Goal: Information Seeking & Learning: Learn about a topic

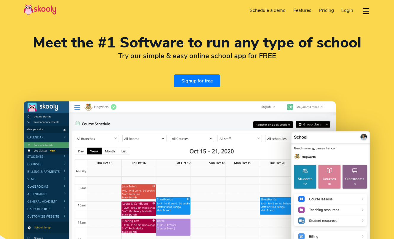
select select "en"
select select "351"
select select "[GEOGRAPHIC_DATA]"
select select "Europe/[GEOGRAPHIC_DATA]"
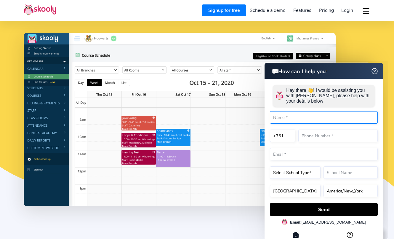
scroll to position [69, 0]
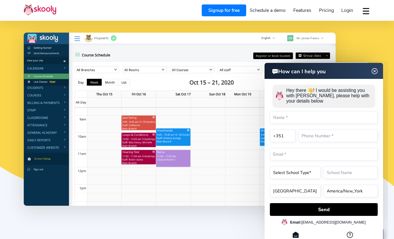
click at [329, 13] on span "Pricing" at bounding box center [326, 10] width 15 height 7
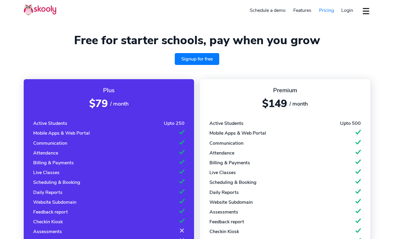
select select "en"
select select "351"
select select "[GEOGRAPHIC_DATA]"
select select "Europe/[GEOGRAPHIC_DATA]"
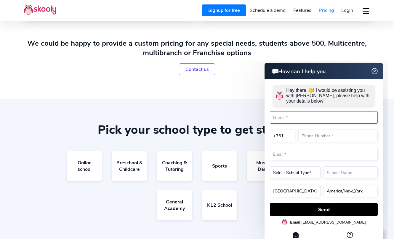
scroll to position [255, 0]
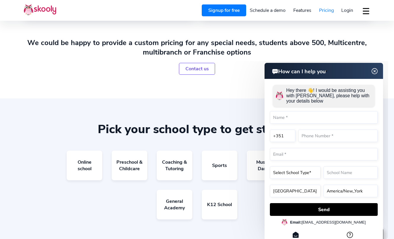
click at [375, 71] on img at bounding box center [374, 71] width 7 height 11
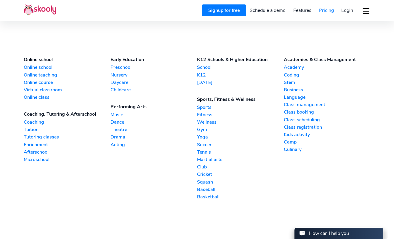
scroll to position [641, 0]
click at [46, 133] on link "Tutoring classes" at bounding box center [67, 136] width 87 height 7
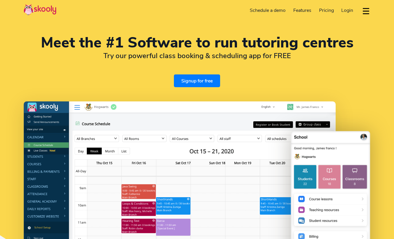
select select "en"
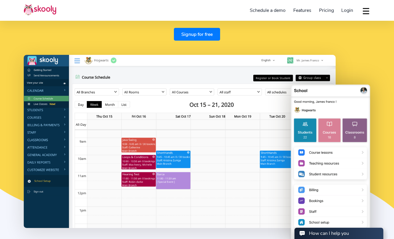
scroll to position [54, 0]
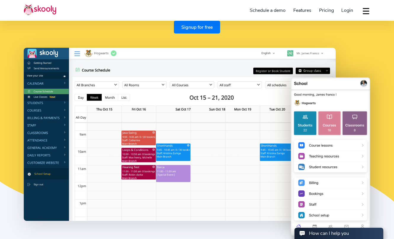
select select "351"
select select "[GEOGRAPHIC_DATA]"
select select "Europe/[GEOGRAPHIC_DATA]"
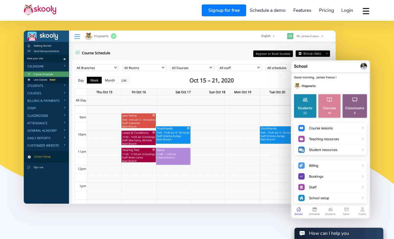
scroll to position [71, 0]
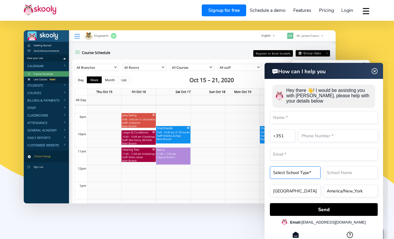
click at [308, 173] on form "Hey there 👋! I would be assisting you with Skooly, please help with your detail…" at bounding box center [324, 149] width 108 height 134
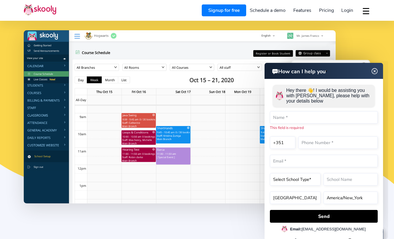
click at [377, 70] on img at bounding box center [374, 71] width 7 height 11
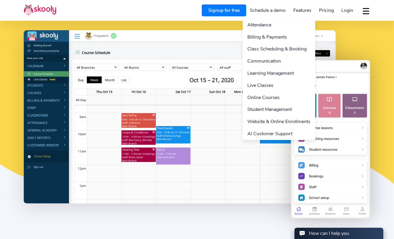
click at [260, 83] on link "Live Classes" at bounding box center [279, 85] width 73 height 12
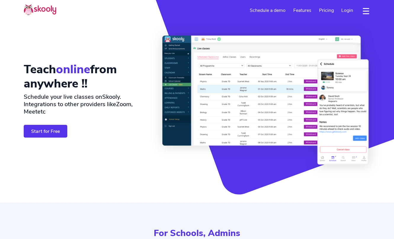
select select "en"
select select "351"
select select "[GEOGRAPHIC_DATA]"
select select "Europe/[GEOGRAPHIC_DATA]"
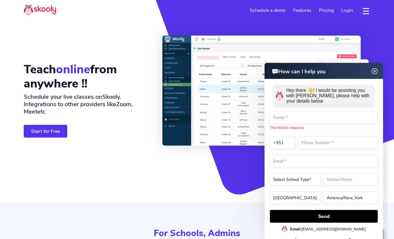
click at [375, 71] on img at bounding box center [374, 71] width 7 height 11
